Goal: Transaction & Acquisition: Obtain resource

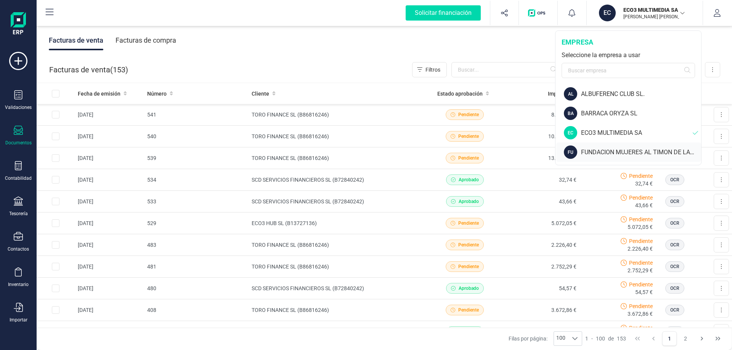
click at [600, 154] on div "FUNDACION MUJERES AL TIMON DE LA C.VALENCIANA" at bounding box center [641, 152] width 120 height 9
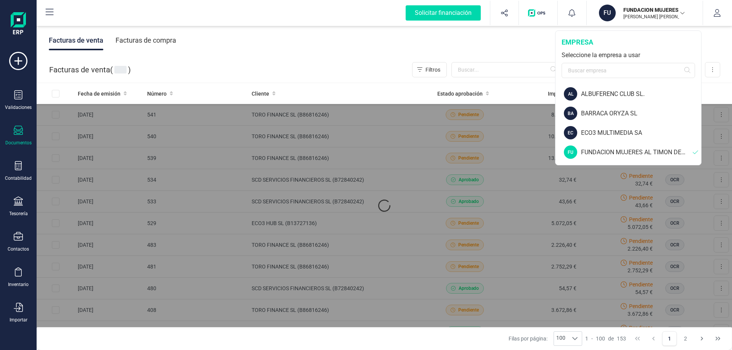
click at [600, 151] on div "FUNDACION MUJERES AL TIMON DE LA C.VALENCIANA" at bounding box center [637, 152] width 112 height 9
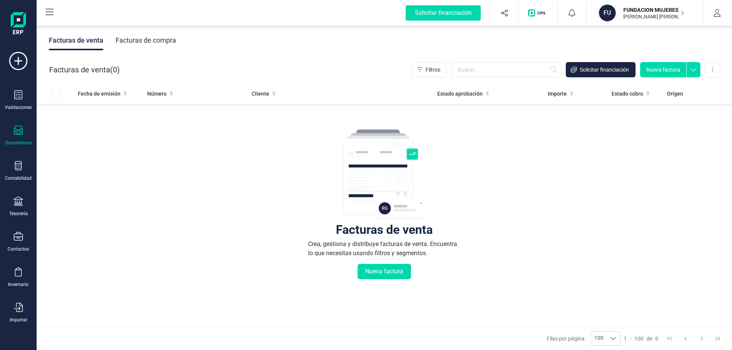
click at [146, 44] on div "Facturas de compra" at bounding box center [145, 40] width 61 height 20
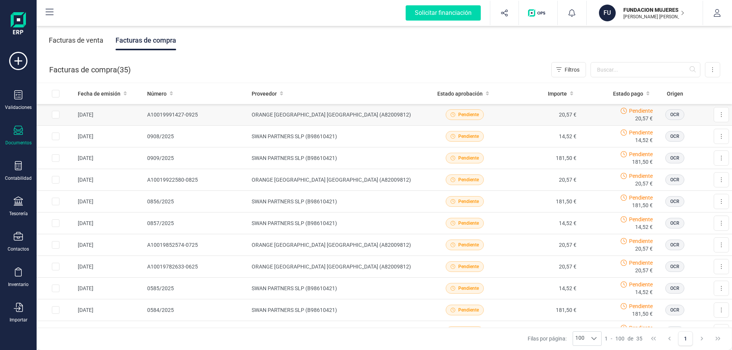
click at [291, 114] on td "ORANGE [GEOGRAPHIC_DATA] [GEOGRAPHIC_DATA] (A82009812)" at bounding box center [337, 115] width 178 height 22
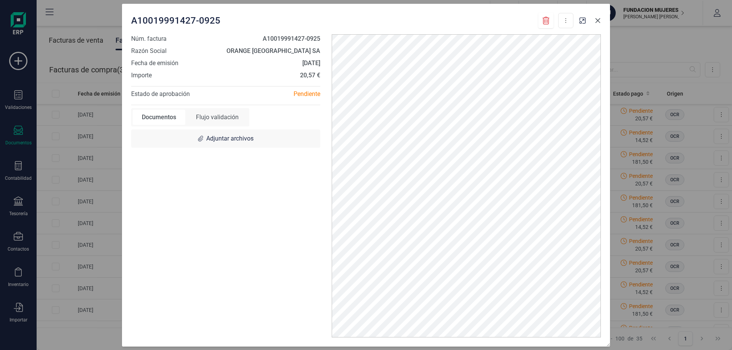
click at [599, 23] on icon "button" at bounding box center [598, 21] width 6 height 6
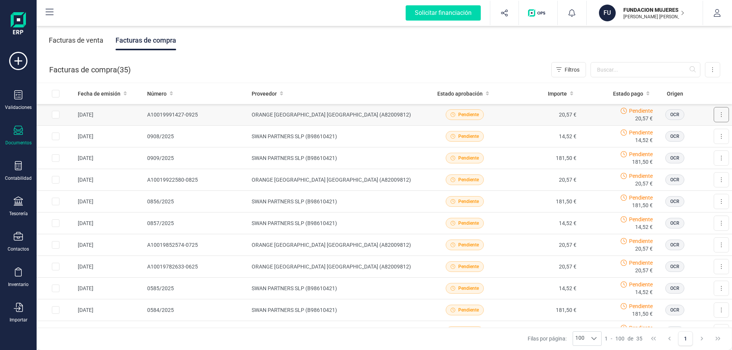
click at [713, 116] on button at bounding box center [720, 114] width 15 height 15
click at [694, 133] on span "Descargar documento" at bounding box center [696, 134] width 53 height 8
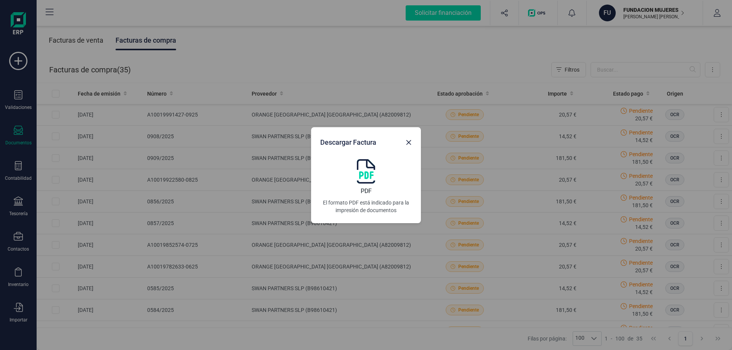
click at [370, 177] on img at bounding box center [366, 171] width 18 height 24
click at [414, 141] on button "button" at bounding box center [408, 142] width 12 height 12
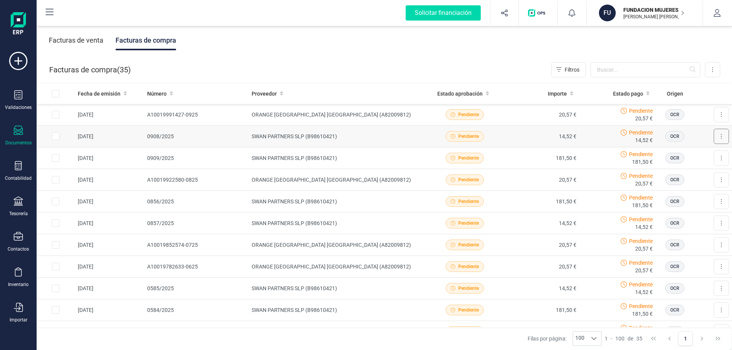
click at [716, 136] on button at bounding box center [720, 136] width 15 height 15
click at [697, 154] on span "Descargar documento" at bounding box center [696, 155] width 53 height 8
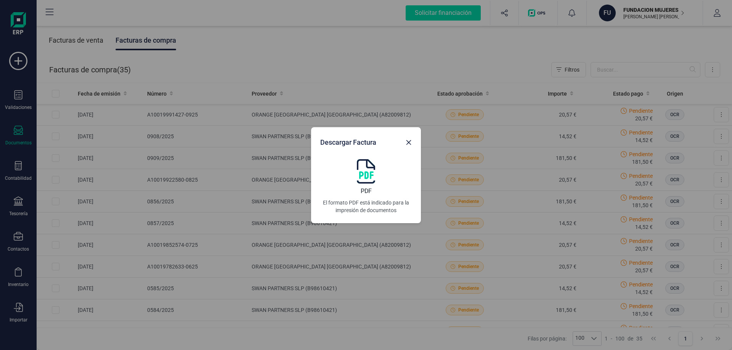
click at [377, 173] on div "PDF El formato PDF está indicado para la impresión de documentos" at bounding box center [365, 186] width 91 height 55
click at [411, 144] on icon "button" at bounding box center [408, 142] width 6 height 6
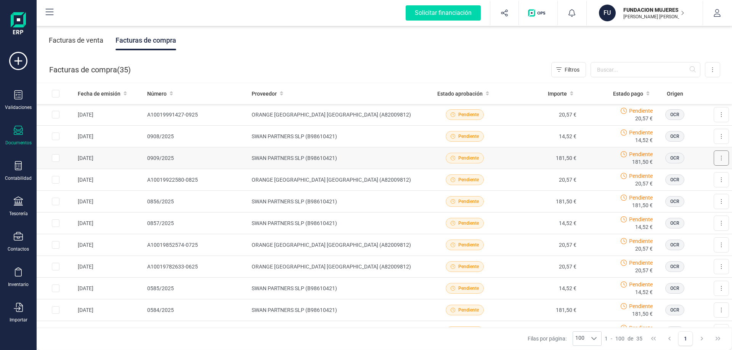
click at [713, 159] on button at bounding box center [720, 158] width 15 height 15
click at [697, 175] on span "Descargar documento" at bounding box center [696, 177] width 53 height 8
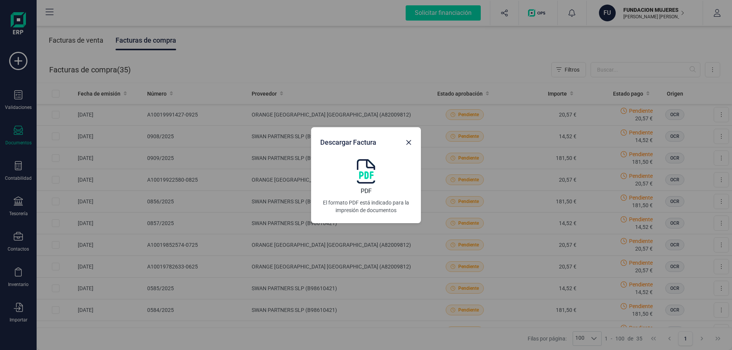
click at [370, 178] on img at bounding box center [366, 171] width 18 height 24
click at [409, 140] on icon "button" at bounding box center [408, 142] width 6 height 6
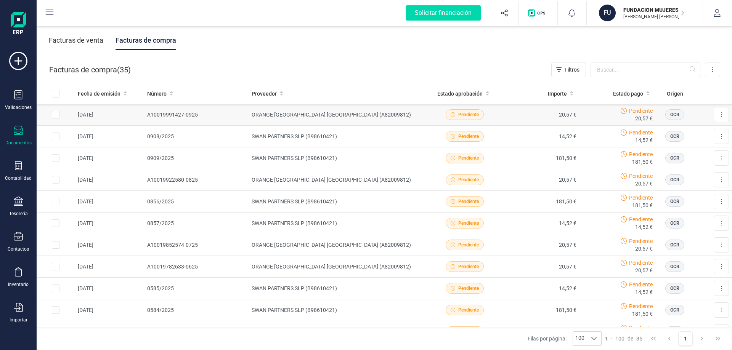
click at [57, 115] on input "Row Selected d1b3ff98-57f6-4675-87c2-49aa2b72b53b" at bounding box center [56, 115] width 8 height 8
checkbox input "true"
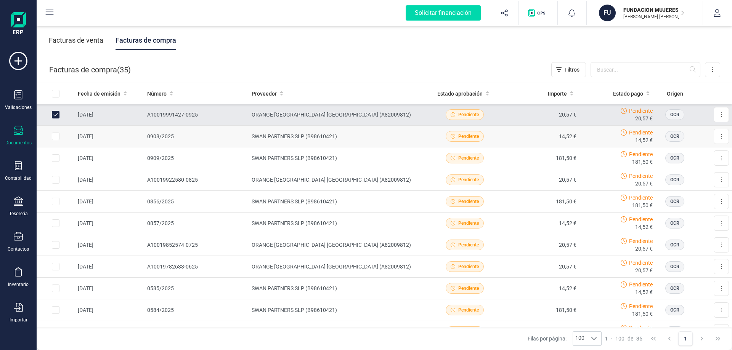
click at [56, 138] on input "Row Selected 5d388cfe-88c3-4daa-9ddd-240ae7bf362d" at bounding box center [56, 137] width 8 height 8
checkbox input "true"
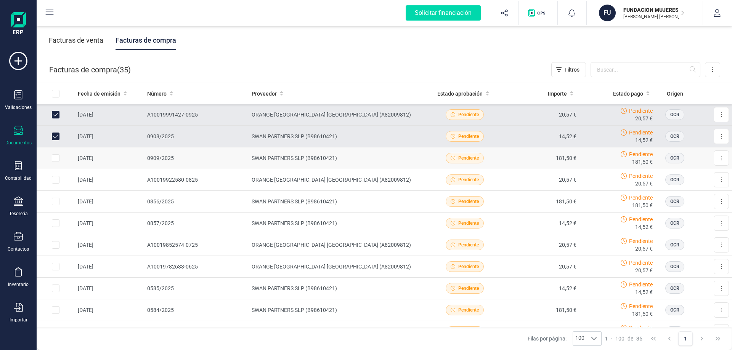
click at [54, 157] on input "Row Selected df9f8936-d336-434f-8886-ded96ba00c15" at bounding box center [56, 158] width 8 height 8
checkbox input "true"
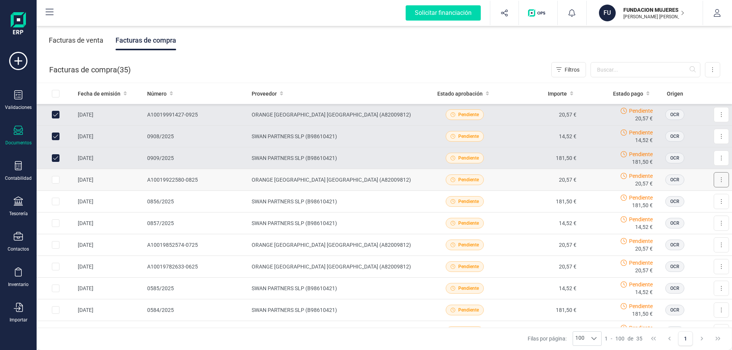
click at [713, 179] on button at bounding box center [720, 179] width 15 height 15
click at [686, 200] on span "Descargar documento" at bounding box center [696, 199] width 53 height 8
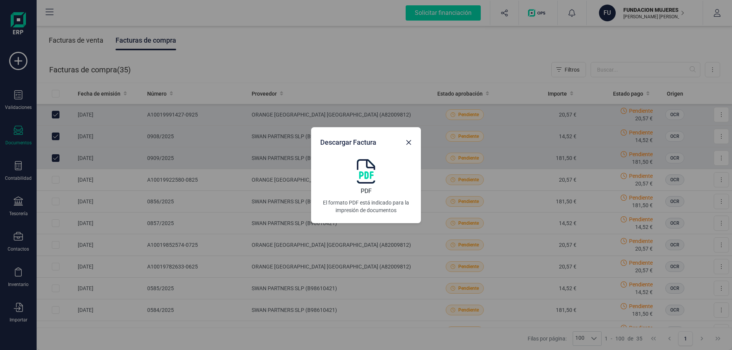
click at [345, 173] on div "PDF El formato PDF está indicado para la impresión de documentos" at bounding box center [365, 186] width 91 height 55
click at [410, 142] on icon "button" at bounding box center [408, 142] width 6 height 6
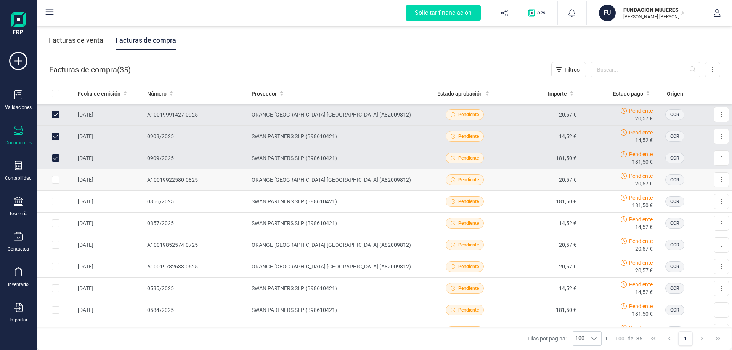
click at [58, 180] on input "Row Selected 4fe8a3da-3ce9-498a-93df-b9ea05d348c1" at bounding box center [56, 180] width 8 height 8
checkbox input "true"
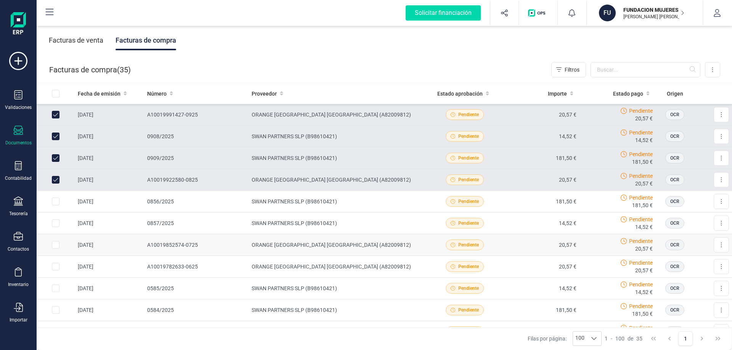
click at [263, 247] on td "ORANGE [GEOGRAPHIC_DATA] [GEOGRAPHIC_DATA] (A82009812)" at bounding box center [337, 245] width 178 height 22
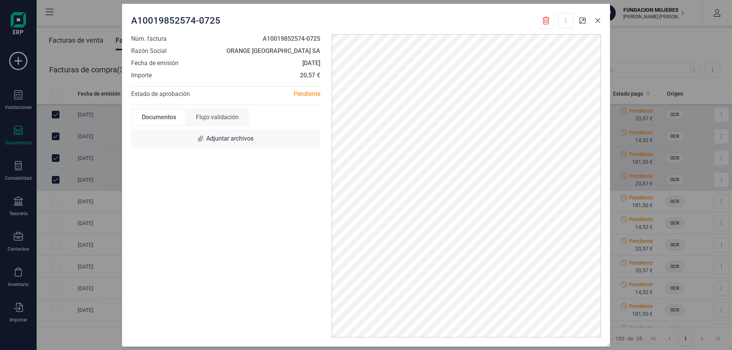
click at [598, 21] on icon "button" at bounding box center [597, 20] width 5 height 5
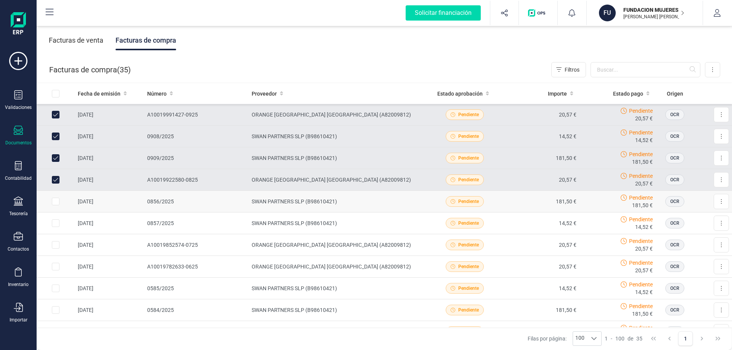
click at [56, 202] on input "Row Selected 34bb4735-b458-463f-9e4d-a7adfcdff366" at bounding box center [56, 202] width 8 height 8
checkbox input "true"
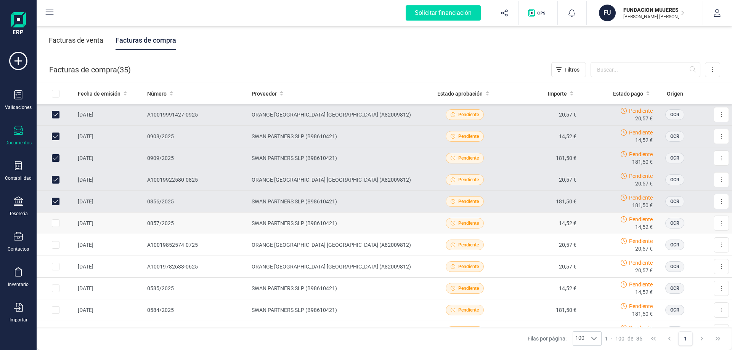
click at [55, 224] on input "Row Selected 3e8da669-0f7f-40fb-82ec-adeb35745f2b" at bounding box center [56, 224] width 8 height 8
checkbox input "true"
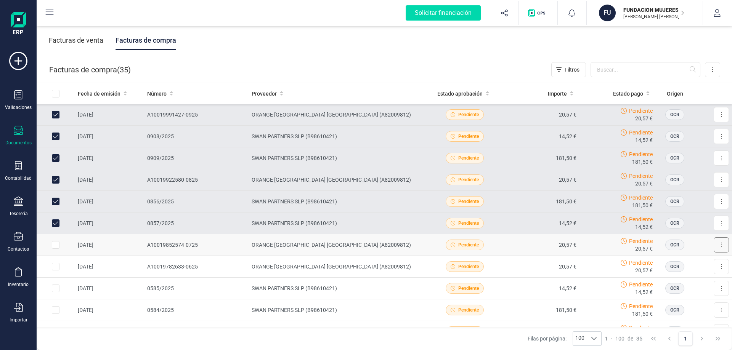
click at [713, 246] on button at bounding box center [720, 244] width 15 height 15
click at [702, 262] on span "Descargar documento" at bounding box center [696, 264] width 53 height 8
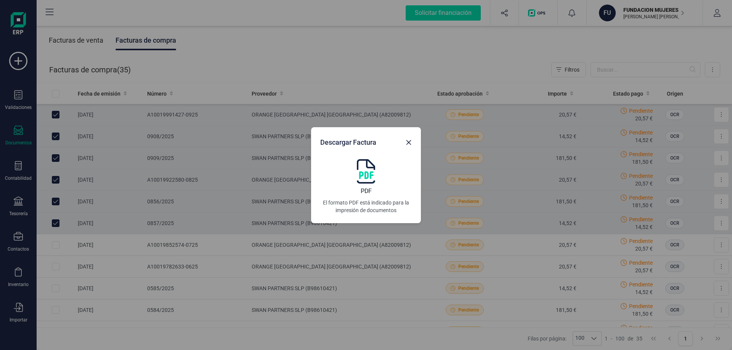
click at [356, 191] on div "PDF El formato PDF está indicado para la impresión de documentos" at bounding box center [365, 186] width 91 height 55
drag, startPoint x: 409, startPoint y: 143, endPoint x: 328, endPoint y: 216, distance: 109.3
click at [409, 142] on icon "button" at bounding box center [408, 142] width 5 height 5
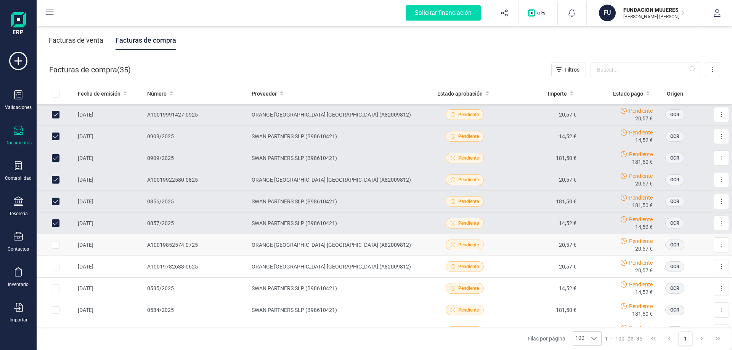
click at [55, 244] on input "Row Selected 4092e584-c53d-4dda-8cab-cac440abefce" at bounding box center [56, 245] width 8 height 8
checkbox input "true"
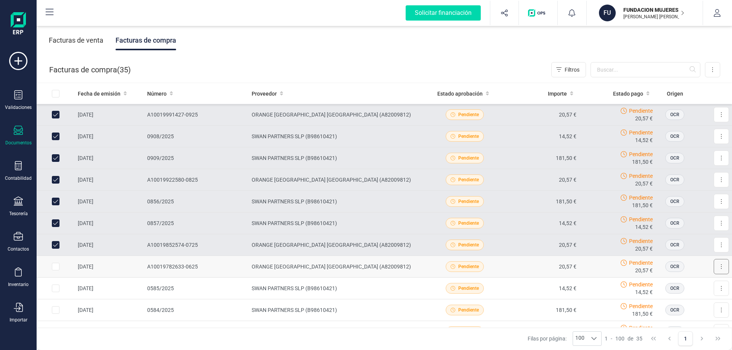
click at [717, 267] on button at bounding box center [720, 266] width 15 height 15
click at [686, 288] on span "Descargar documento" at bounding box center [696, 286] width 53 height 8
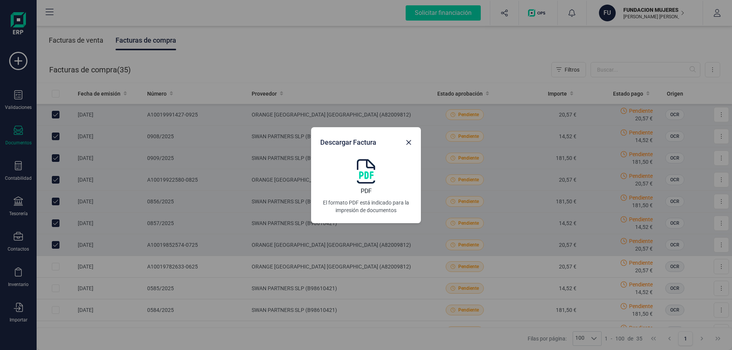
click at [365, 179] on img at bounding box center [366, 171] width 18 height 24
click at [410, 143] on icon "button" at bounding box center [408, 142] width 6 height 6
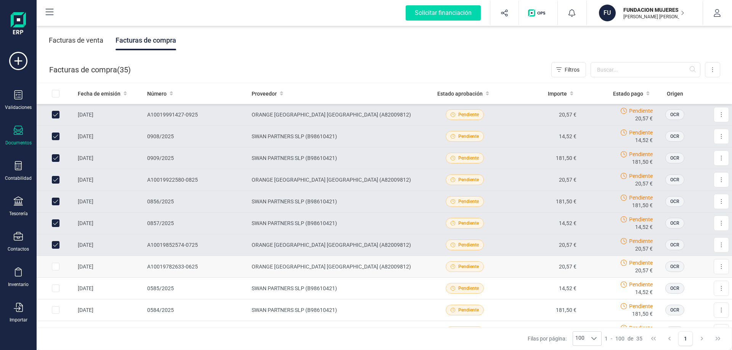
click at [52, 266] on input "Row Selected 7aaafd8c-f564-4334-b47e-265a537f41b4" at bounding box center [56, 267] width 8 height 8
checkbox input "true"
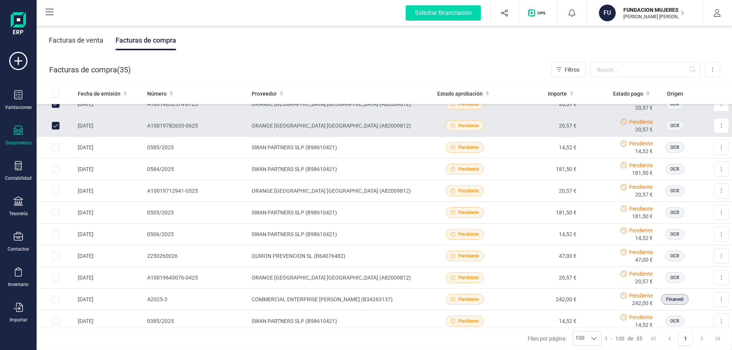
scroll to position [152, 0]
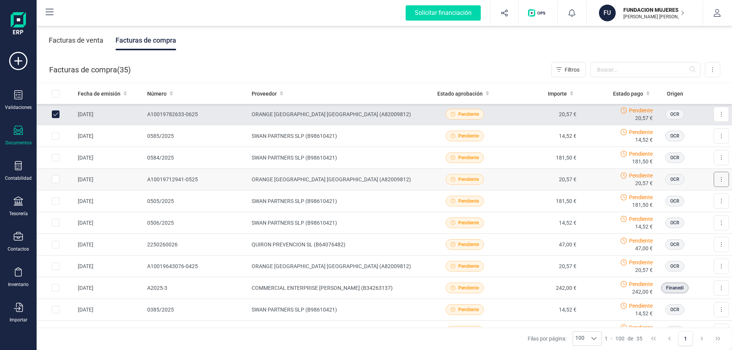
click at [721, 180] on icon at bounding box center [721, 179] width 1 height 5
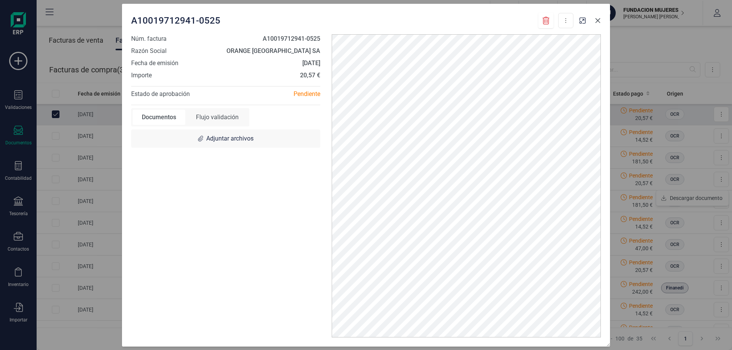
click at [595, 22] on icon "button" at bounding box center [598, 21] width 6 height 6
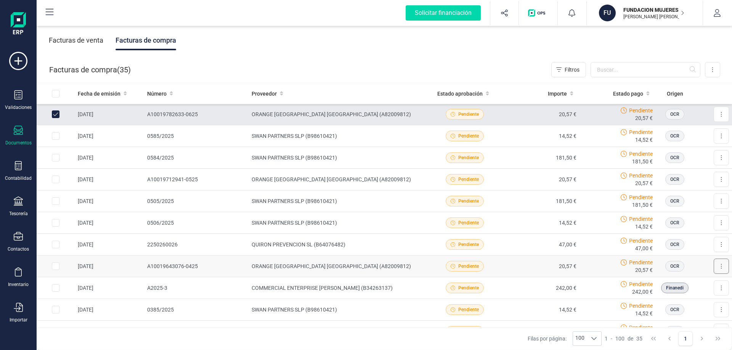
click at [713, 266] on button at bounding box center [720, 266] width 15 height 15
click at [695, 285] on span "Descargar documento" at bounding box center [696, 285] width 53 height 8
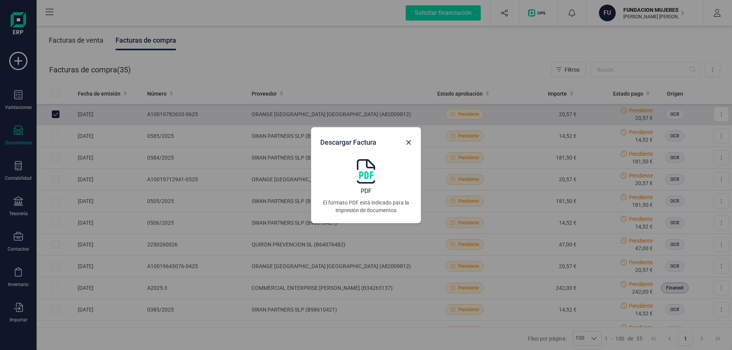
click at [370, 179] on img at bounding box center [366, 171] width 18 height 24
click at [408, 142] on icon "button" at bounding box center [408, 142] width 5 height 5
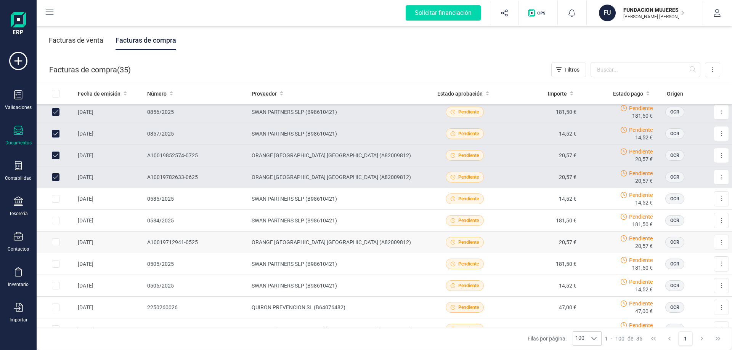
scroll to position [76, 0]
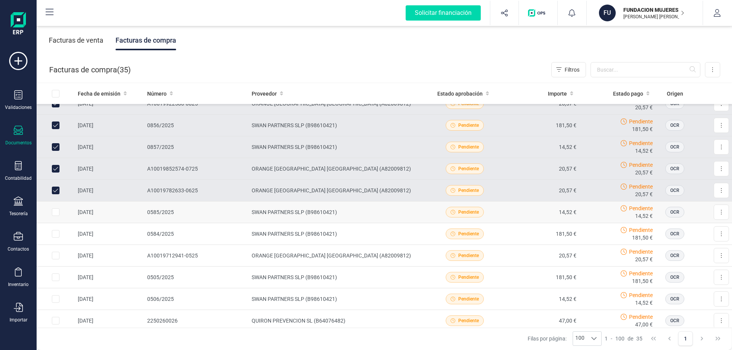
click at [53, 211] on input "Row Selected 680830be-4da6-4493-8b8e-f2db6235d8f5" at bounding box center [56, 212] width 8 height 8
checkbox input "true"
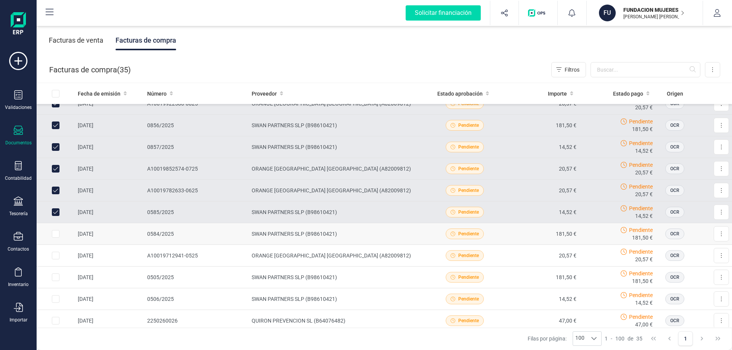
click at [55, 234] on input "Row Selected 194eeb62-5f0d-4ebd-b20d-12caf7a427f2" at bounding box center [56, 234] width 8 height 8
checkbox input "true"
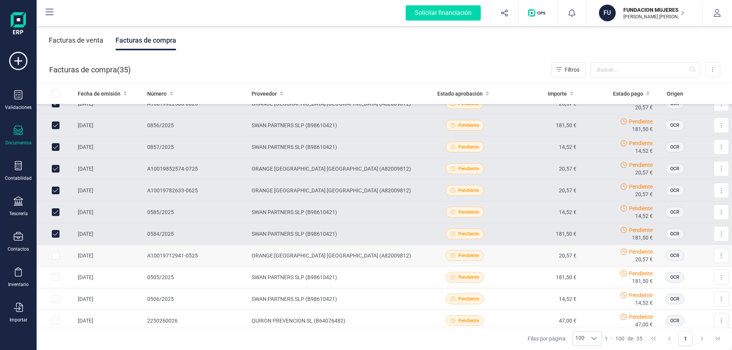
click at [57, 259] on input "Row Selected 88919779-0210-45ef-9733-0ed805e3db5e" at bounding box center [56, 256] width 8 height 8
checkbox input "true"
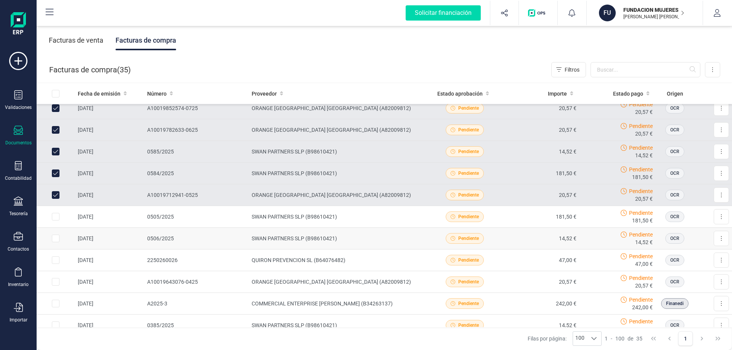
scroll to position [152, 0]
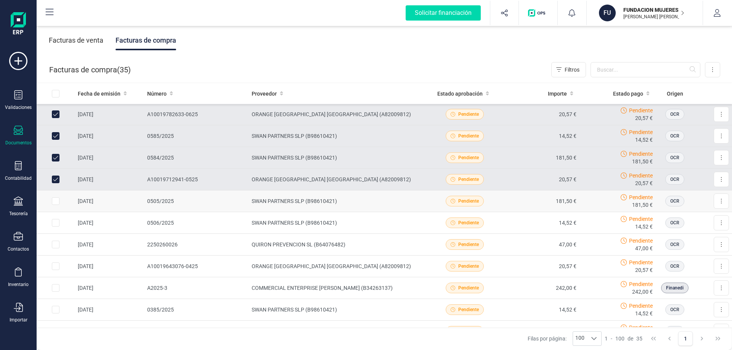
click at [51, 201] on td at bounding box center [56, 202] width 38 height 22
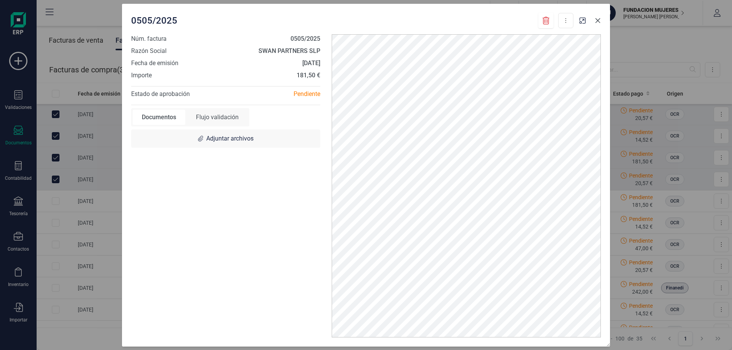
click at [600, 21] on icon "button" at bounding box center [598, 21] width 6 height 6
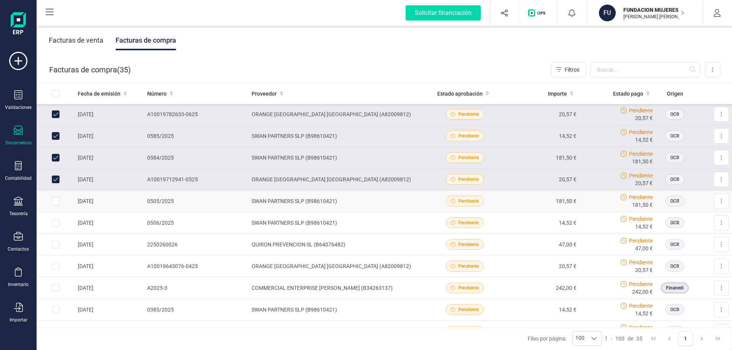
click at [53, 200] on input "Row Selected fc29299f-3cc6-4274-9fa5-0d033480ef81" at bounding box center [56, 201] width 8 height 8
checkbox input "true"
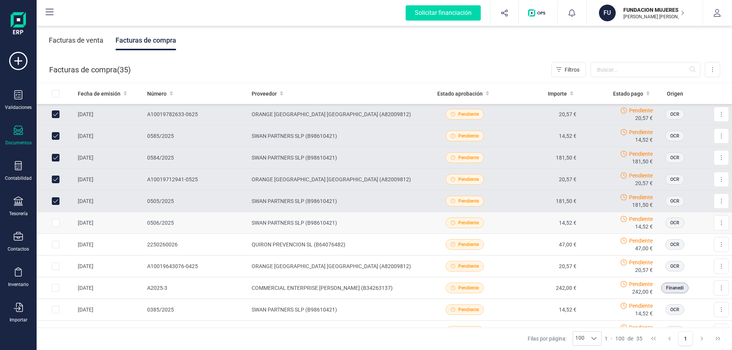
click at [55, 220] on input "Row Selected f9f2a322-656e-4a0e-9c19-b5caa514213c" at bounding box center [56, 223] width 8 height 8
checkbox input "true"
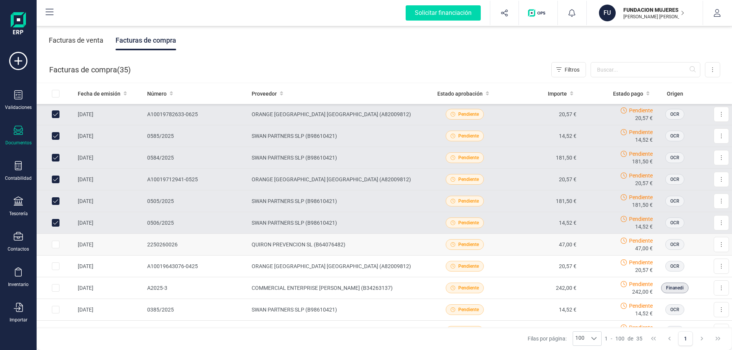
click at [56, 246] on input "Row Selected 8d147d54-927e-47ec-85ed-5a9f39e0ee25" at bounding box center [56, 245] width 8 height 8
checkbox input "true"
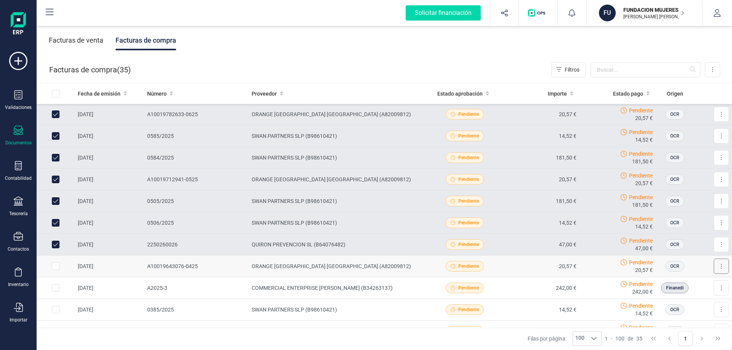
click at [721, 266] on icon at bounding box center [721, 266] width 1 height 5
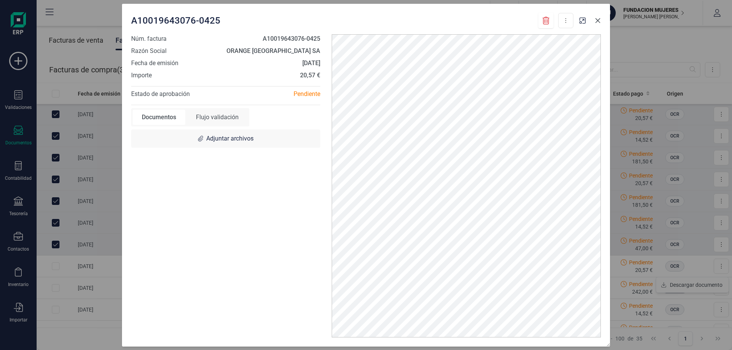
click at [597, 21] on icon "button" at bounding box center [598, 21] width 6 height 6
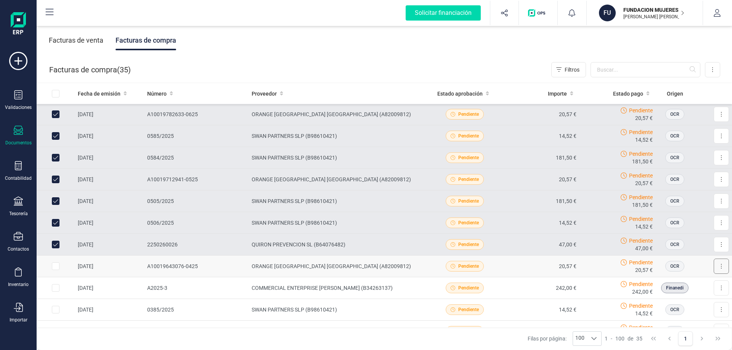
click at [713, 266] on button at bounding box center [720, 266] width 15 height 15
click at [696, 284] on span "Descargar documento" at bounding box center [696, 285] width 53 height 8
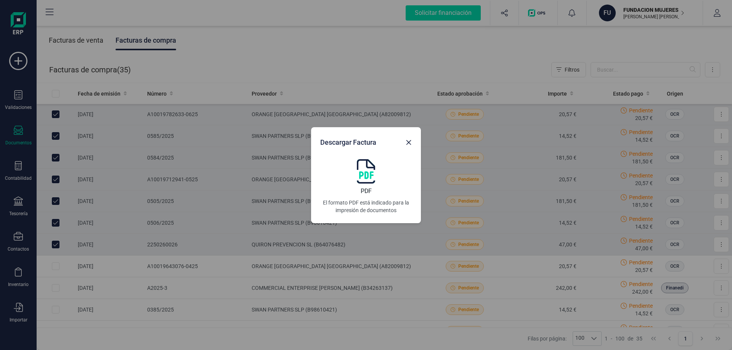
click at [366, 178] on img at bounding box center [366, 171] width 18 height 24
drag, startPoint x: 409, startPoint y: 142, endPoint x: 360, endPoint y: 185, distance: 65.0
click at [409, 142] on icon "button" at bounding box center [408, 142] width 6 height 6
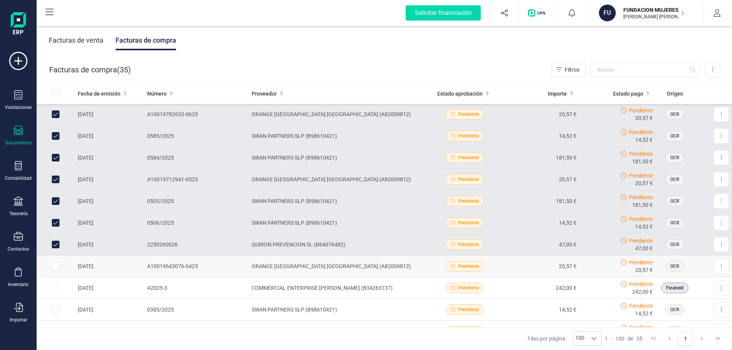
click at [55, 267] on input "Row Selected 48700fca-e2ed-4abc-9760-aedf72cd6c1f" at bounding box center [56, 267] width 8 height 8
checkbox input "true"
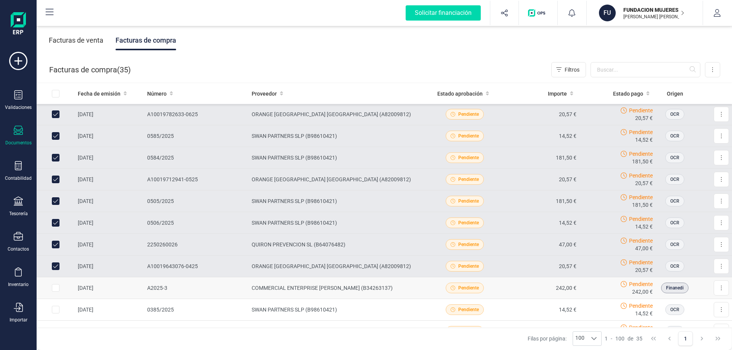
click at [57, 287] on input "Row Selected a4f079fd-13ac-4cec-b07e-e2144b8cca64" at bounding box center [56, 288] width 8 height 8
checkbox input "true"
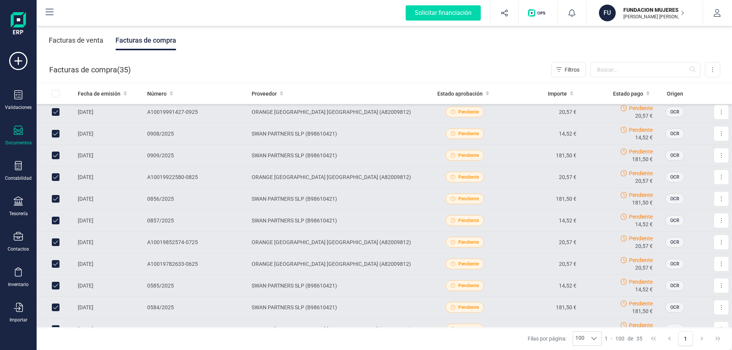
scroll to position [0, 0]
